Goal: Information Seeking & Learning: Learn about a topic

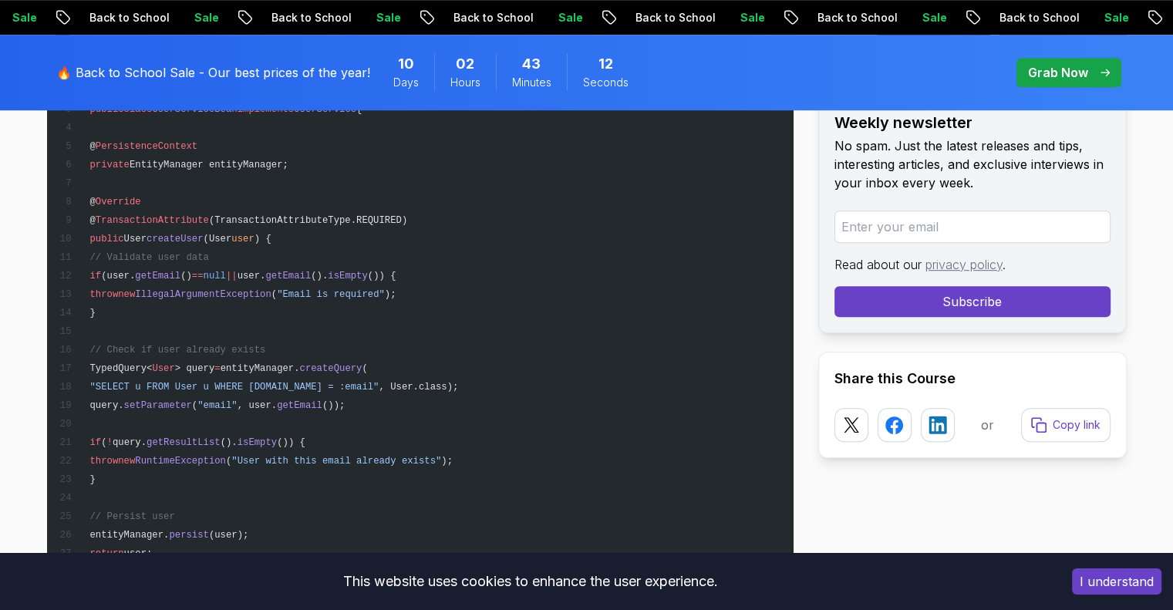
scroll to position [6843, 0]
